Goal: Task Accomplishment & Management: Manage account settings

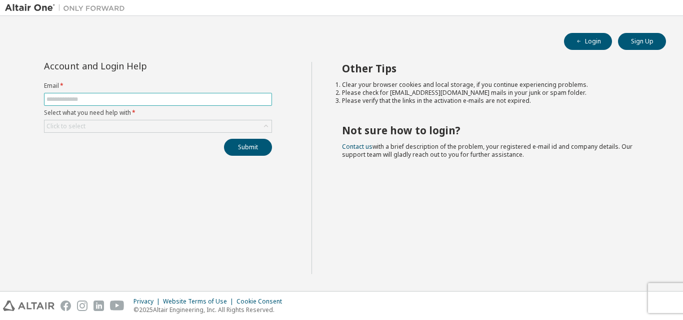
click at [141, 95] on span at bounding box center [158, 99] width 228 height 13
click at [141, 95] on input "text" at bounding box center [157, 99] width 223 height 8
type input "**********"
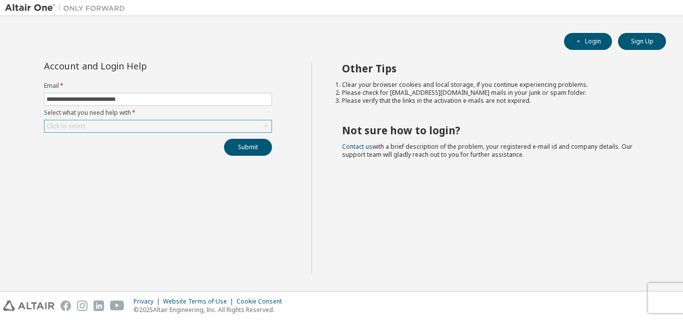
click at [132, 125] on div "Click to select" at bounding box center [157, 126] width 227 height 12
click at [126, 127] on div "Click to select" at bounding box center [157, 126] width 227 height 12
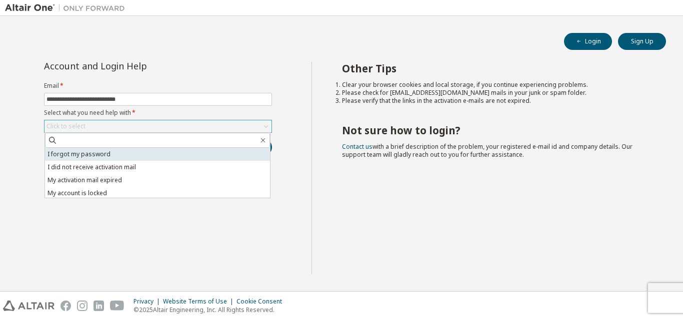
click at [119, 155] on li "I forgot my password" at bounding box center [157, 154] width 225 height 13
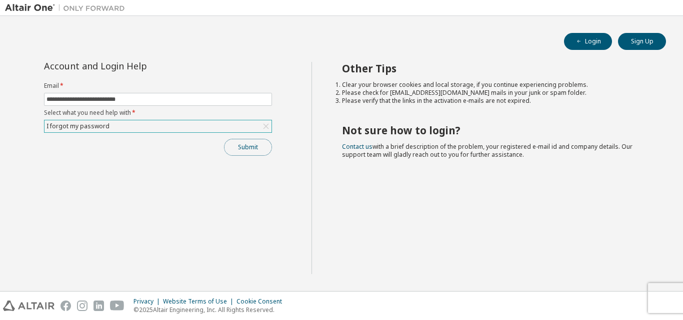
click at [235, 144] on button "Submit" at bounding box center [248, 147] width 48 height 17
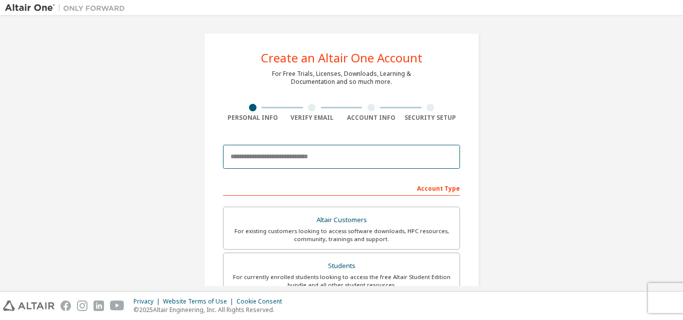
click at [276, 149] on input "email" at bounding box center [341, 157] width 237 height 24
type input "**********"
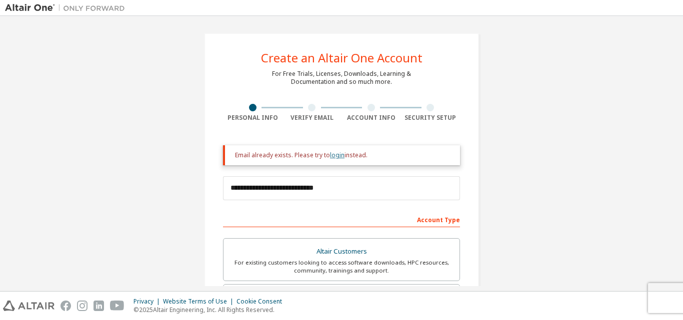
click at [330, 156] on link "login" at bounding box center [337, 155] width 14 height 8
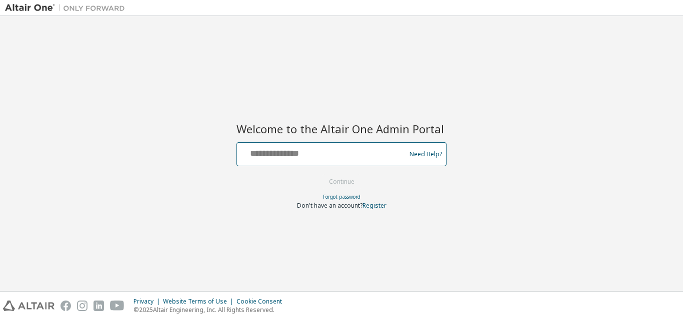
click at [265, 152] on input "text" at bounding box center [322, 152] width 163 height 14
type input "**********"
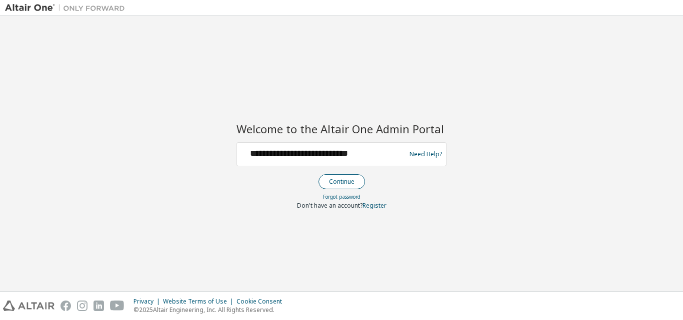
click at [357, 182] on button "Continue" at bounding box center [341, 181] width 46 height 15
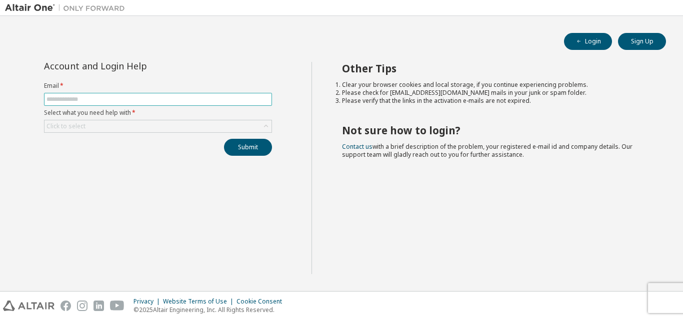
click at [232, 101] on input "text" at bounding box center [157, 99] width 223 height 8
type input "**********"
click at [142, 121] on div "Click to select" at bounding box center [157, 126] width 227 height 12
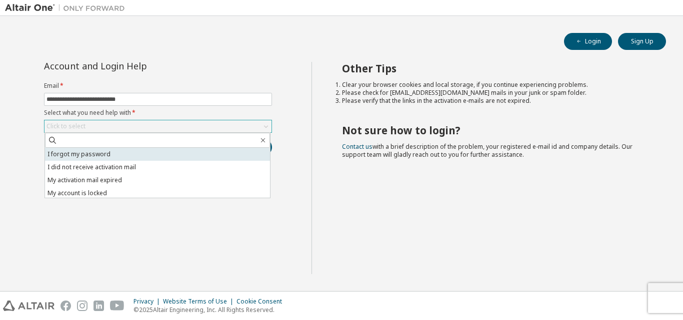
click at [137, 155] on li "I forgot my password" at bounding box center [157, 154] width 225 height 13
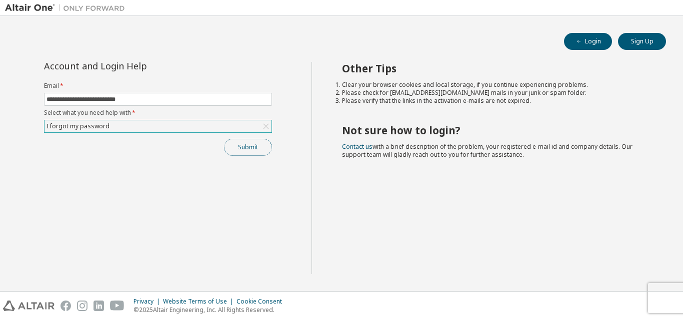
click at [259, 147] on button "Submit" at bounding box center [248, 147] width 48 height 17
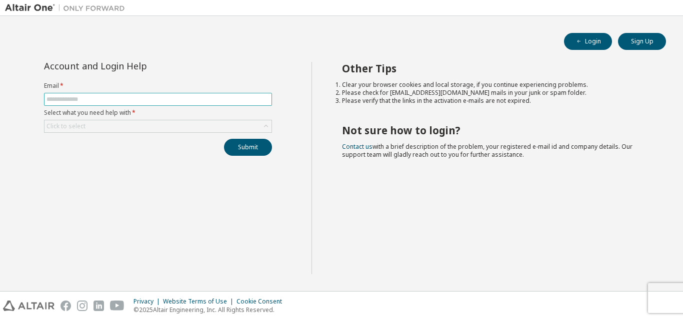
click at [105, 104] on span at bounding box center [158, 99] width 228 height 13
click at [106, 102] on input "text" at bounding box center [157, 99] width 223 height 8
type input "**********"
click at [107, 127] on div "Click to select" at bounding box center [157, 126] width 227 height 12
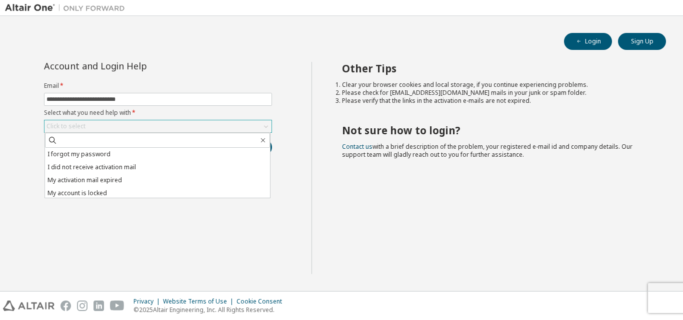
click at [107, 127] on div "Click to select" at bounding box center [157, 126] width 227 height 12
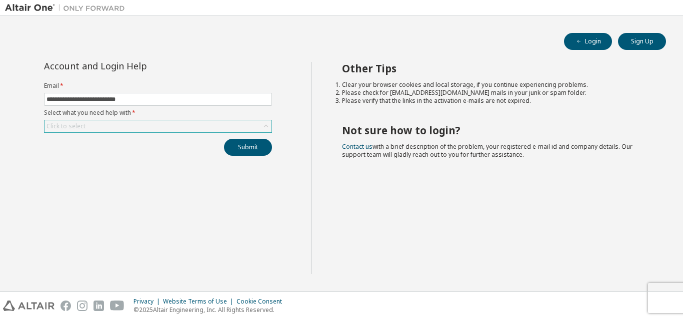
click at [117, 121] on div "Click to select" at bounding box center [157, 126] width 227 height 12
click at [115, 124] on div "Click to select" at bounding box center [157, 126] width 227 height 12
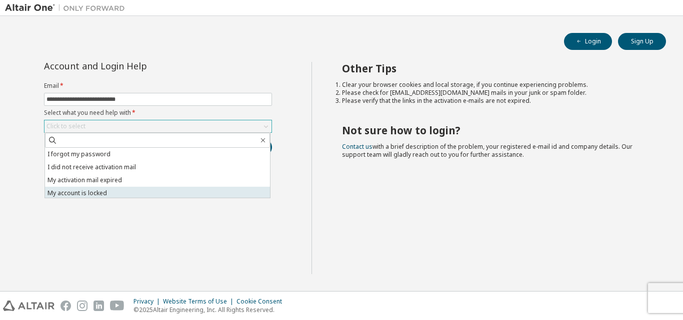
click at [94, 189] on li "My account is locked" at bounding box center [157, 193] width 225 height 13
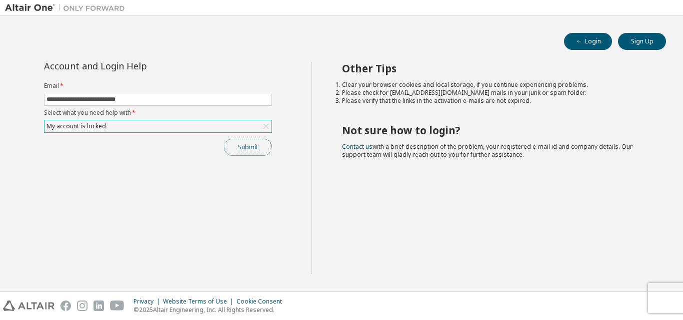
click at [255, 147] on button "Submit" at bounding box center [248, 147] width 48 height 17
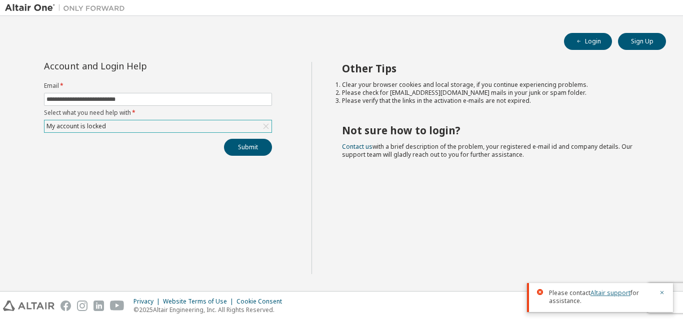
click at [605, 293] on link "Altair support" at bounding box center [610, 293] width 40 height 8
click at [249, 147] on button "Submit" at bounding box center [248, 147] width 48 height 17
